Goal: Check status: Check status

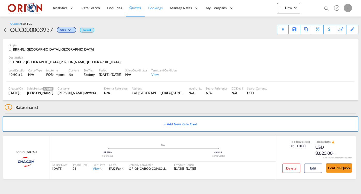
click at [149, 8] on span "Bookings" at bounding box center [155, 8] width 14 height 4
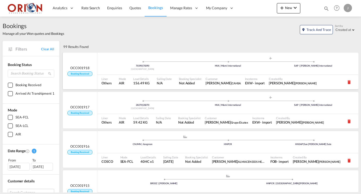
click at [77, 67] on span "OCC001918" at bounding box center [79, 67] width 19 height 5
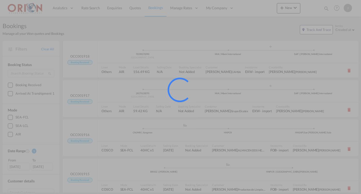
click at [77, 67] on div at bounding box center [180, 97] width 361 height 194
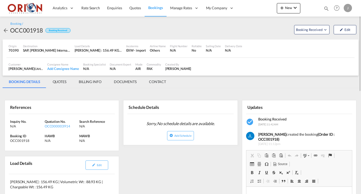
click at [35, 28] on div "OCC001918" at bounding box center [26, 30] width 33 height 8
copy div "OCC001918"
click at [136, 11] on link "Quotes" at bounding box center [135, 8] width 19 height 17
